Goal: Task Accomplishment & Management: Complete application form

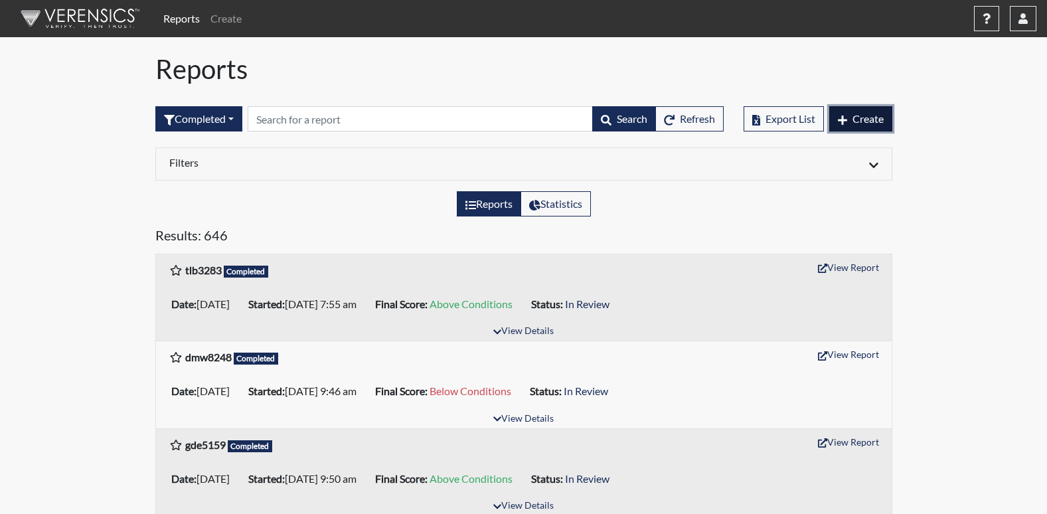
click at [856, 117] on span "Create" at bounding box center [867, 118] width 31 height 13
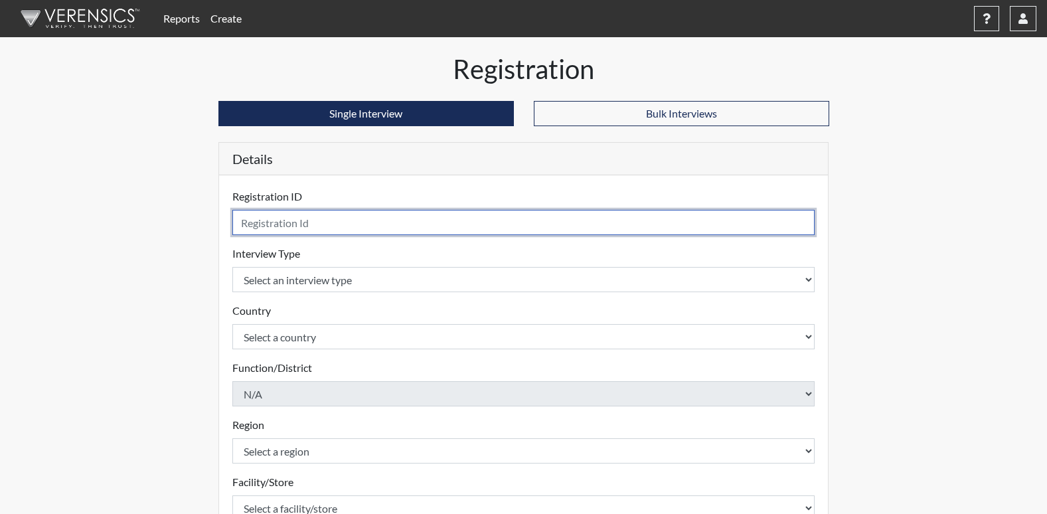
click at [779, 217] on input "text" at bounding box center [523, 222] width 583 height 25
type input "rjc8529"
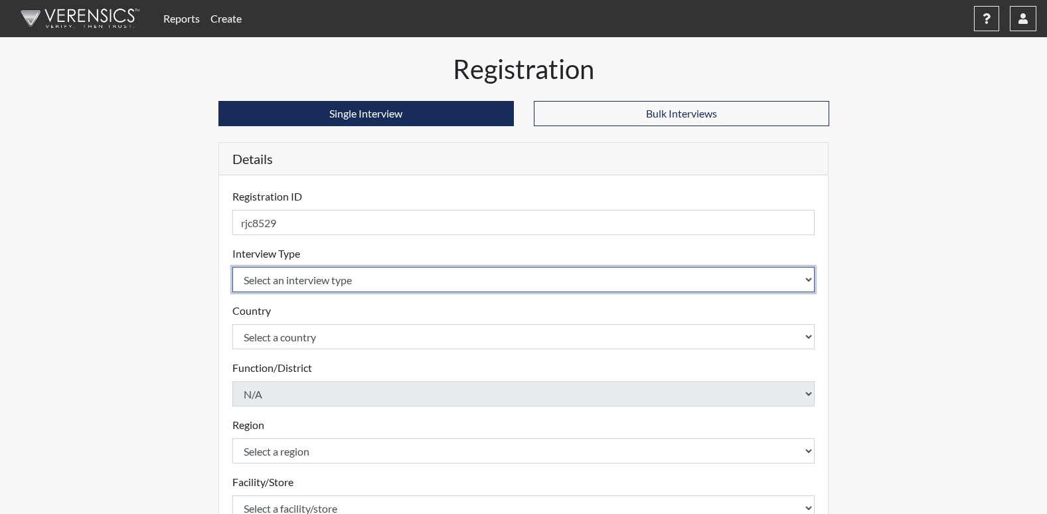
click at [263, 287] on select "Select an interview type Corrections Pre-Employment" at bounding box center [523, 279] width 583 height 25
select select "ff733e93-e1bf-11ea-9c9f-0eff0cf7eb8f"
click at [232, 267] on select "Select an interview type Corrections Pre-Employment" at bounding box center [523, 279] width 583 height 25
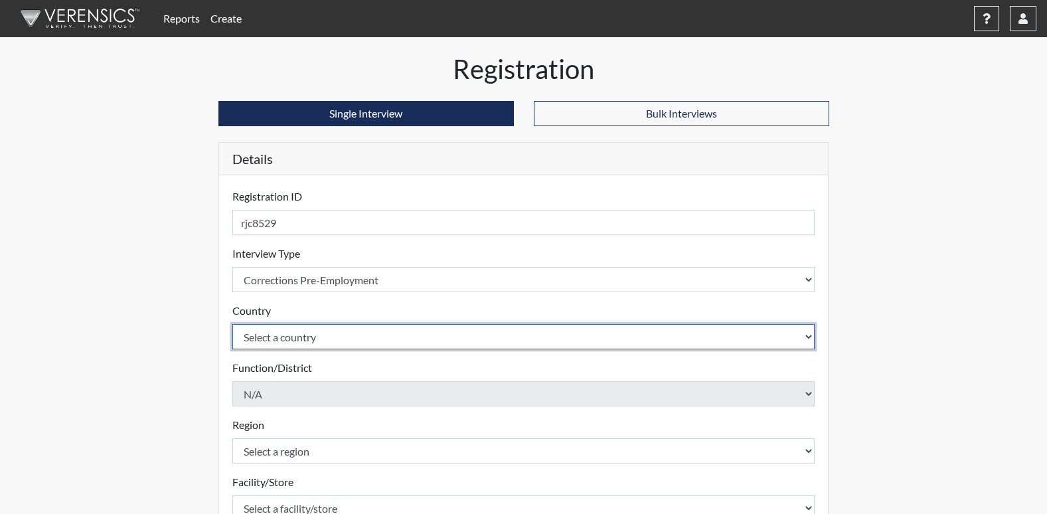
click at [262, 336] on select "Select a country [GEOGRAPHIC_DATA] [GEOGRAPHIC_DATA]" at bounding box center [523, 336] width 583 height 25
select select "united-states-of-[GEOGRAPHIC_DATA]"
click at [232, 324] on select "Select a country [GEOGRAPHIC_DATA] [GEOGRAPHIC_DATA]" at bounding box center [523, 336] width 583 height 25
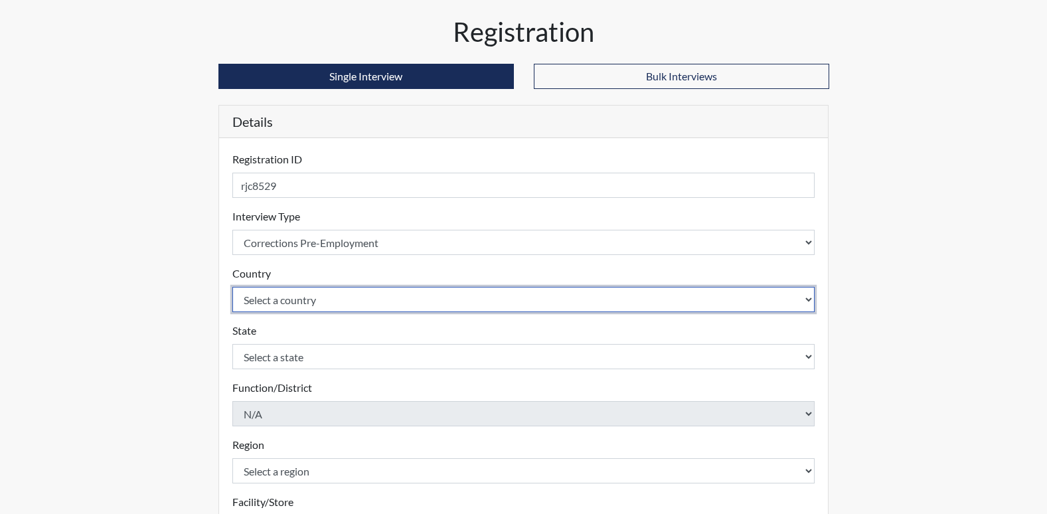
scroll to position [66, 0]
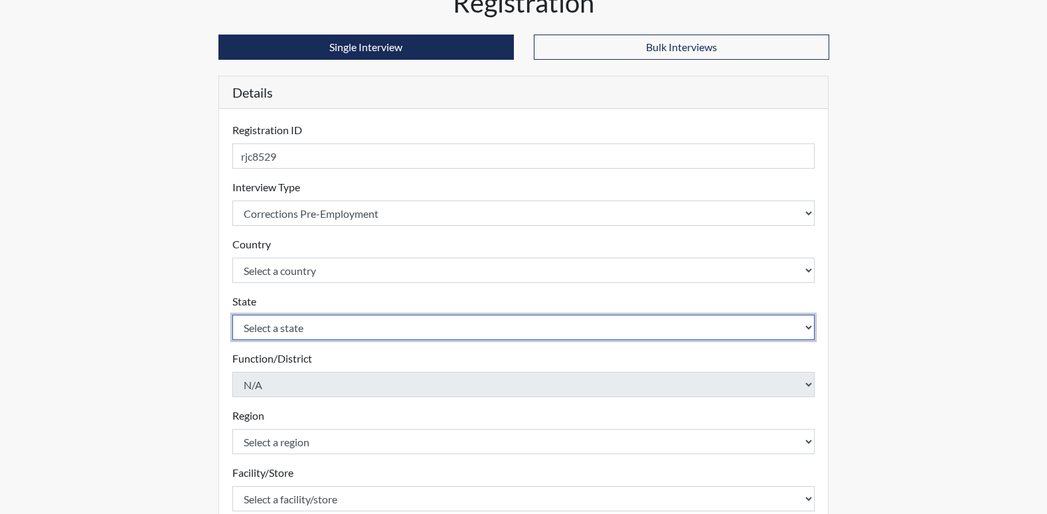
click at [410, 336] on select "Select a state [US_STATE] [US_STATE] [US_STATE] [US_STATE] [US_STATE] [US_STATE…" at bounding box center [523, 327] width 583 height 25
select select "GA"
click at [232, 315] on select "Select a state [US_STATE] [US_STATE] [US_STATE] [US_STATE] [US_STATE] [US_STATE…" at bounding box center [523, 327] width 583 height 25
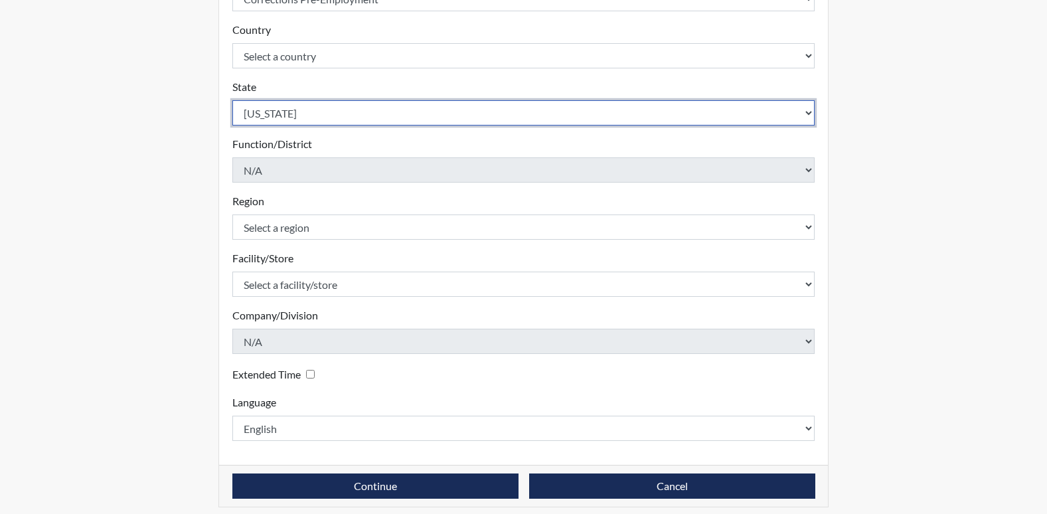
scroll to position [290, 0]
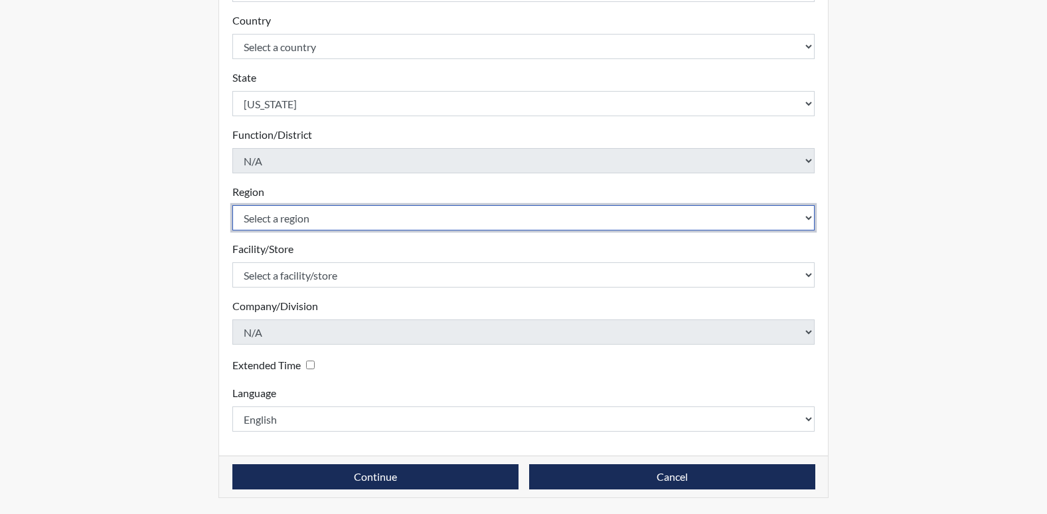
click at [390, 222] on select "Select a region [GEOGRAPHIC_DATA]" at bounding box center [523, 217] width 583 height 25
select select "51976826-f18e-4b67-8d3b-b0a0fa2f97ff"
click at [232, 205] on select "Select a region [GEOGRAPHIC_DATA]" at bounding box center [523, 217] width 583 height 25
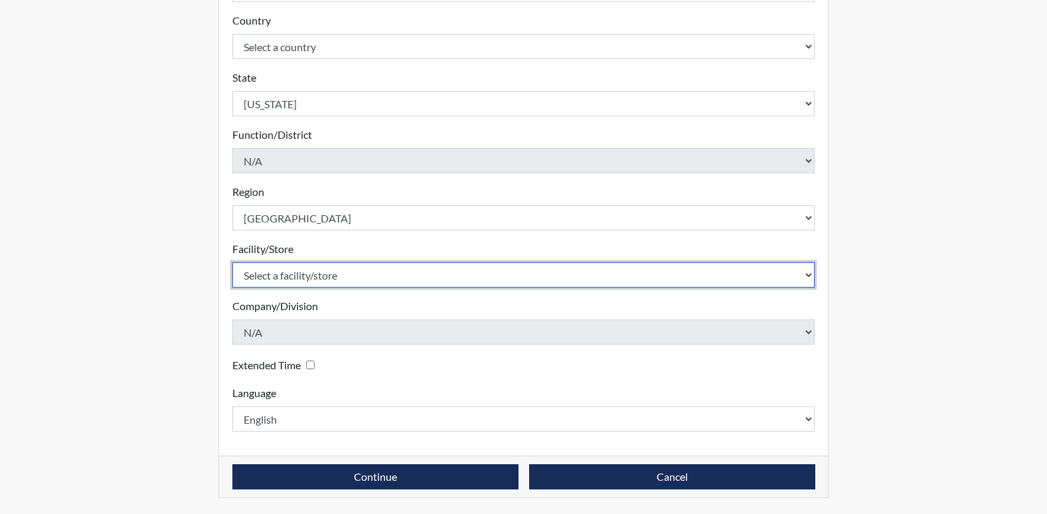
click at [346, 271] on select "Select a facility/store [PERSON_NAME] [PERSON_NAME] PSATC" at bounding box center [523, 274] width 583 height 25
select select "2bf4b575-5263-4093-9a0c-a4d6e4f1d94a"
click at [232, 262] on select "Select a facility/store [PERSON_NAME] [PERSON_NAME] PSATC" at bounding box center [523, 274] width 583 height 25
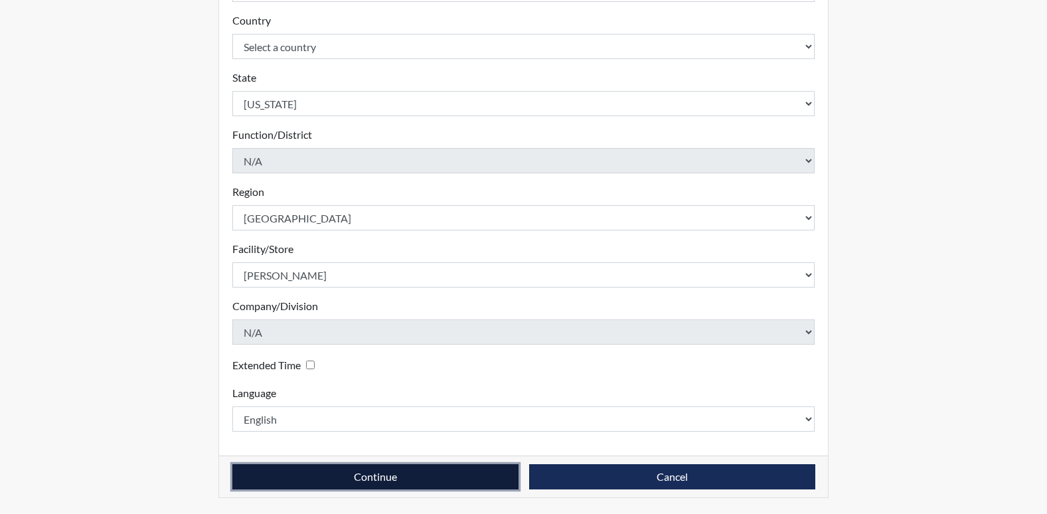
click at [288, 479] on button "Continue" at bounding box center [375, 476] width 286 height 25
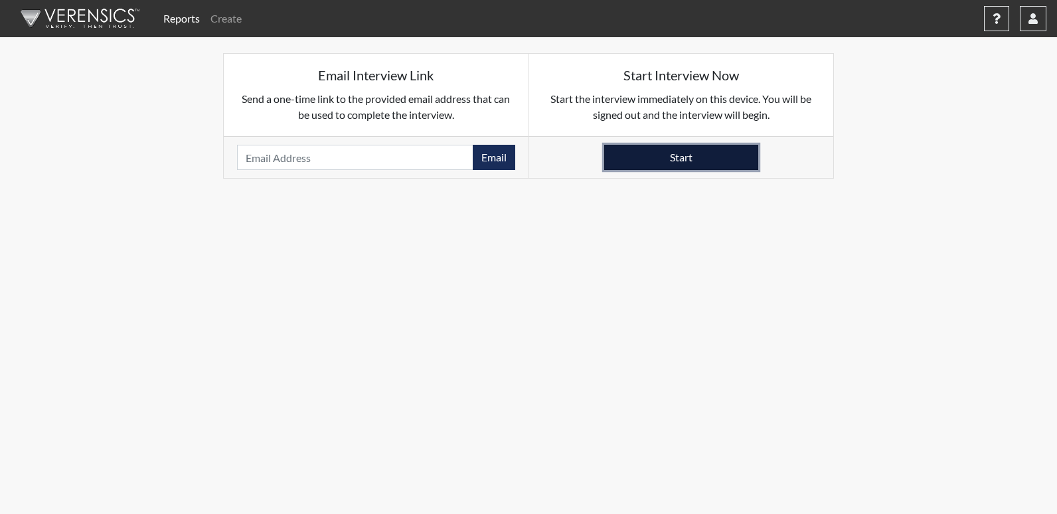
click at [713, 161] on button "Start" at bounding box center [681, 157] width 154 height 25
